Goal: Task Accomplishment & Management: Use online tool/utility

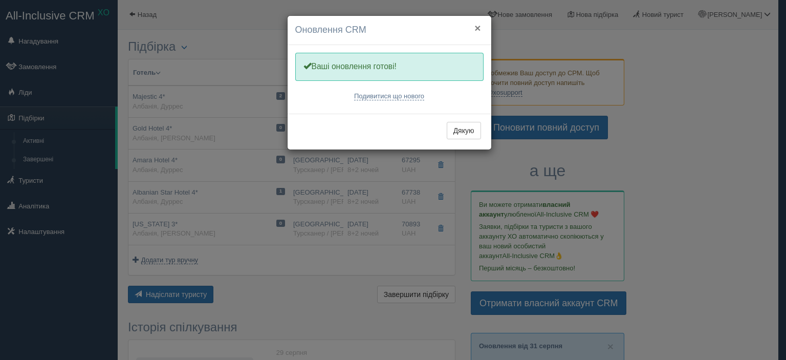
click at [478, 28] on button "×" at bounding box center [477, 28] width 6 height 11
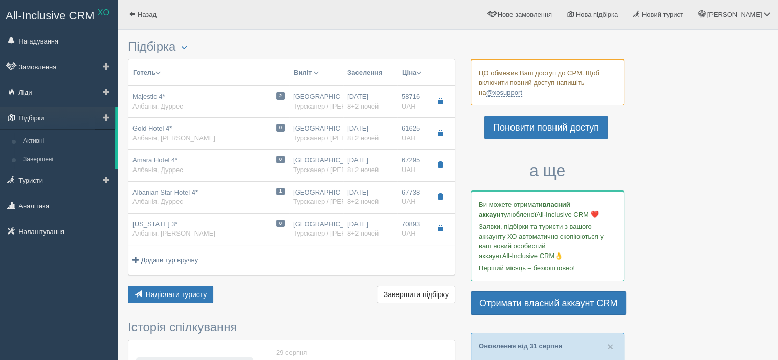
click at [49, 118] on link "Підбірки" at bounding box center [57, 117] width 115 height 23
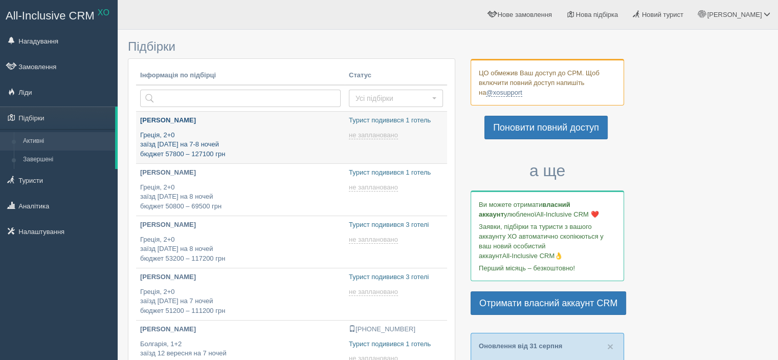
type input "[DATE] 19:25"
type input "[DATE] 19:00"
click at [211, 157] on p "Греція, 2+0 заїзд 3 вересня на 7-8 ночей бюджет 57800 – 127100 грн" at bounding box center [240, 144] width 201 height 29
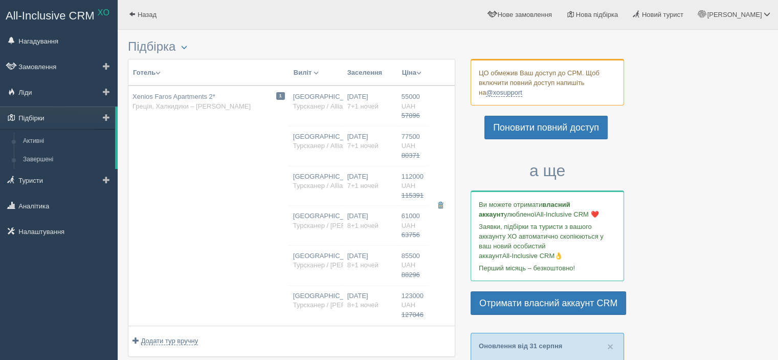
click at [32, 118] on link "Підбірки" at bounding box center [57, 117] width 115 height 23
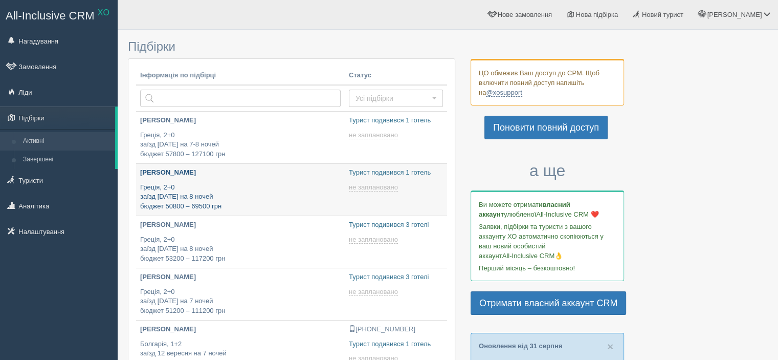
type input "[DATE] 19:25"
type input "[DATE] 19:00"
click at [161, 191] on p "Греція, 2+0 заїзд 4 вересня на 8 ночей бюджет 50800 – 69500 грн" at bounding box center [240, 197] width 201 height 29
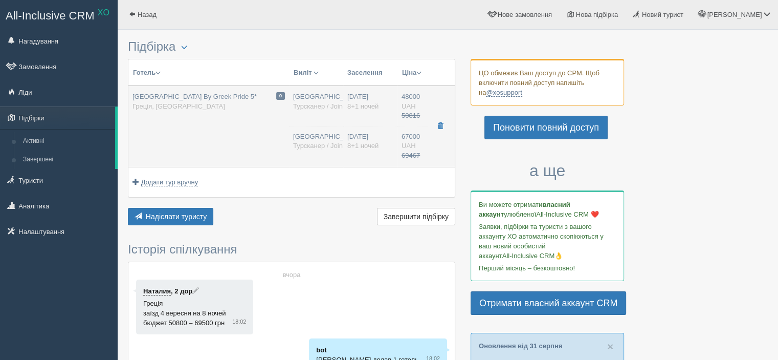
click at [207, 131] on td "0 [GEOGRAPHIC_DATA] By Greek Pride 5* Греція, [GEOGRAPHIC_DATA]" at bounding box center [208, 125] width 161 height 81
type input "[GEOGRAPHIC_DATA] By Greek Pride 5*"
type input "[URL][DOMAIN_NAME]"
type input "Греція"
type input "Салоники"
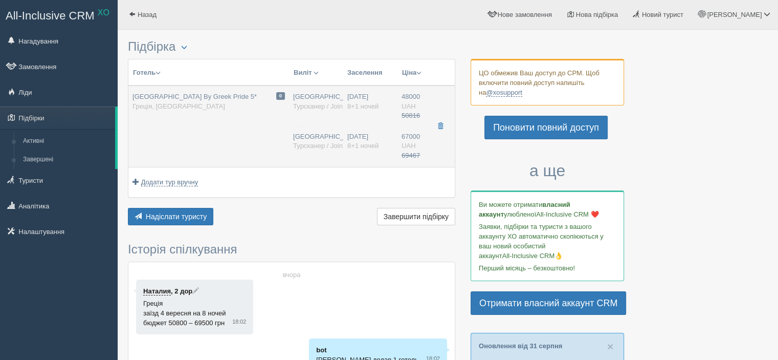
type input "48000.00"
type input "50816.00"
type input "[GEOGRAPHIC_DATA]"
type input "Салоніки SKG"
type input "07:00"
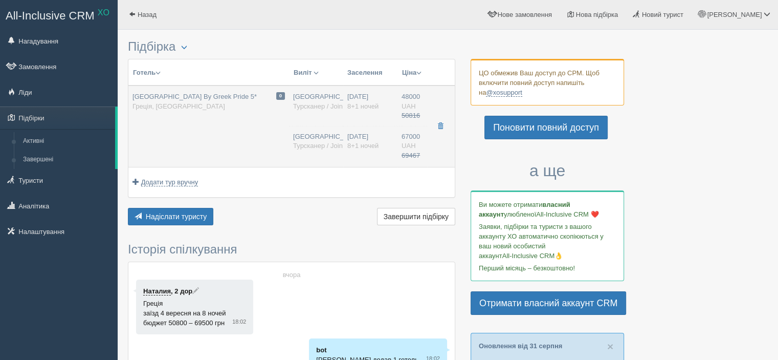
type input "15:30"
type input "JoinUP!"
type input "11:00"
type input "19:30"
type input "8+1"
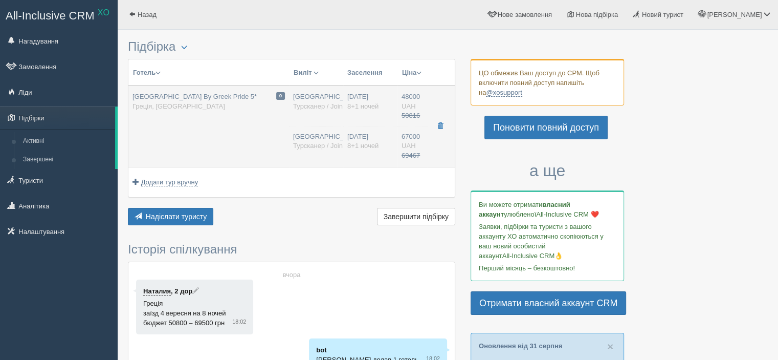
type input "Cote D`azure Standard Double Side Sea View"
type input "HB"
type input "Турсканер / JoinUP! BUS"
type input "[URL][DOMAIN_NAME]"
type input "67000.00"
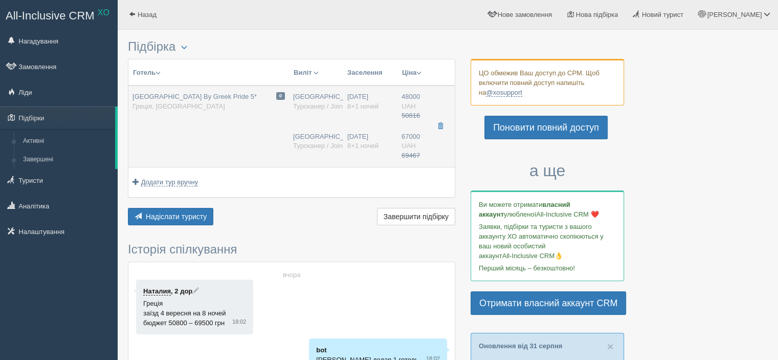
type input "69467.00"
type input "[GEOGRAPHIC_DATA]"
type input "Салоніки SKG"
type input "07:00"
type input "15:30"
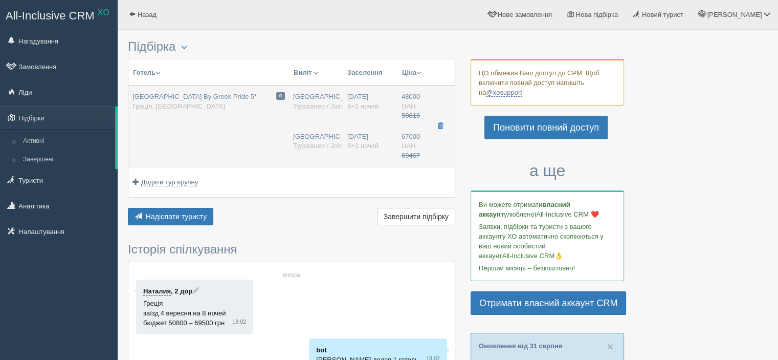
type input "JoinUP!"
type input "11:00"
type input "19:30"
type input "8+1"
type input "Cote D`azure Standard Triple Side Sea View"
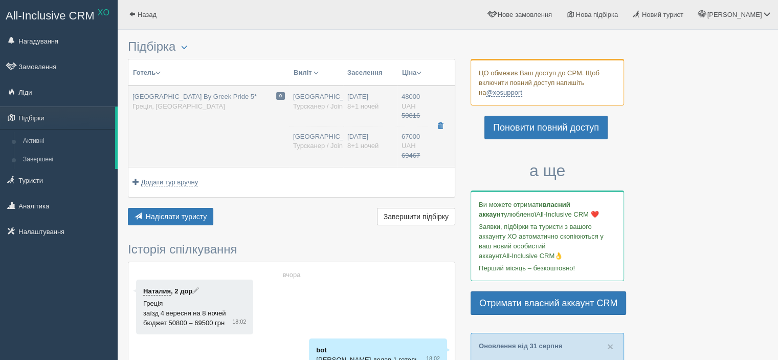
type input "HB"
type input "Турсканер / JoinUP! BUS"
type input "[URL][DOMAIN_NAME]"
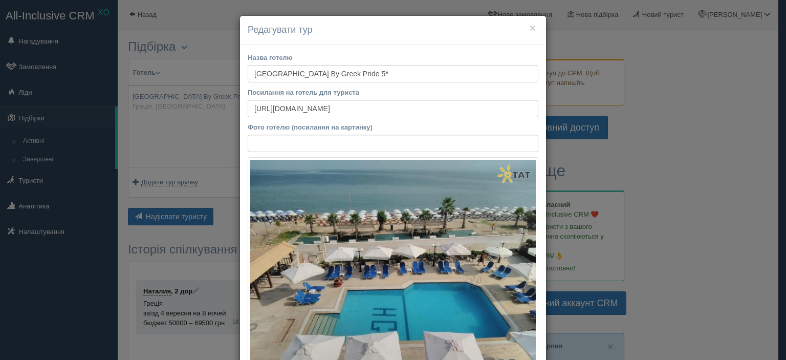
drag, startPoint x: 383, startPoint y: 70, endPoint x: 241, endPoint y: 72, distance: 142.3
click at [530, 26] on button "×" at bounding box center [533, 28] width 6 height 11
